Goal: Transaction & Acquisition: Purchase product/service

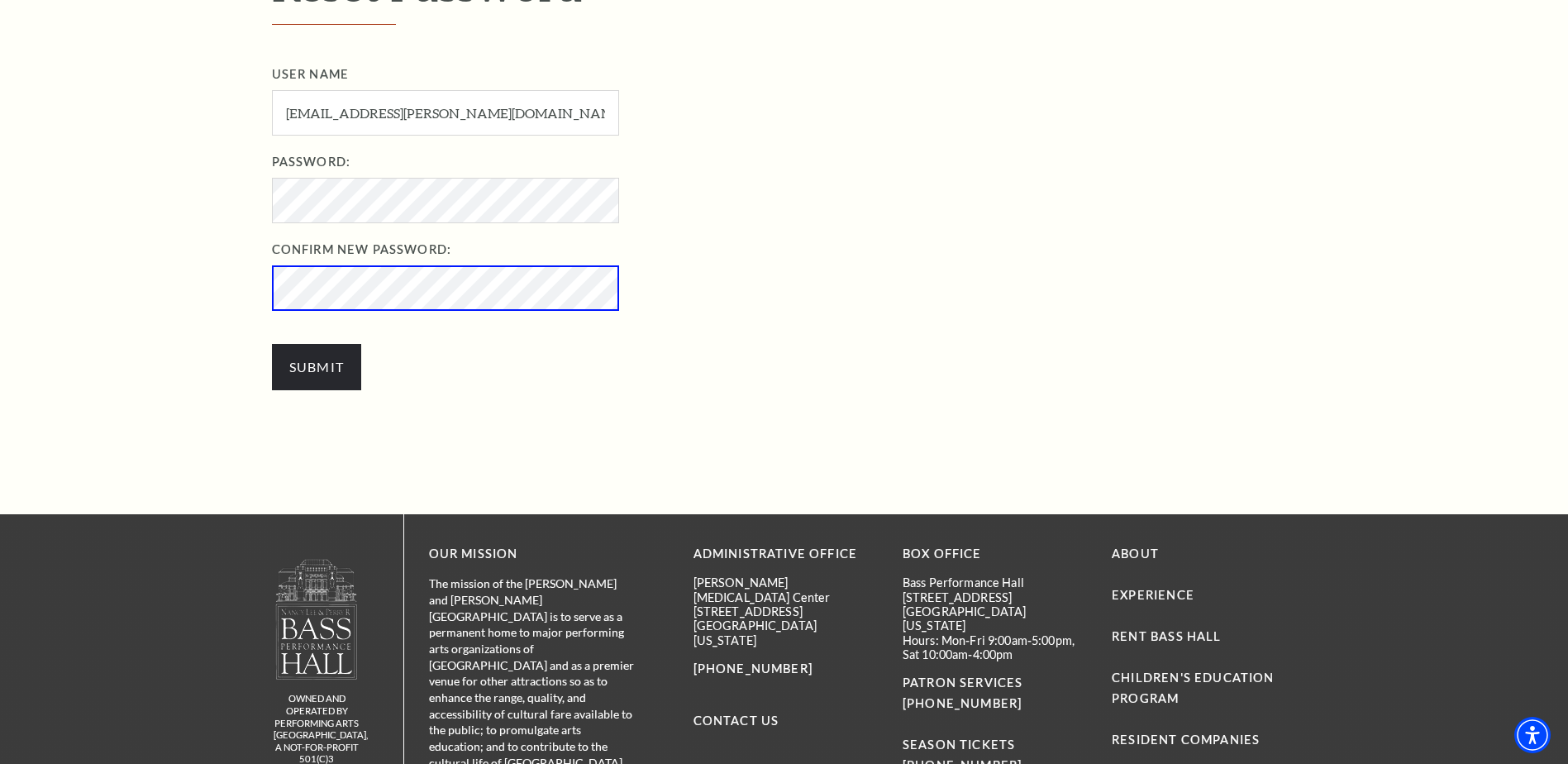
scroll to position [655, 0]
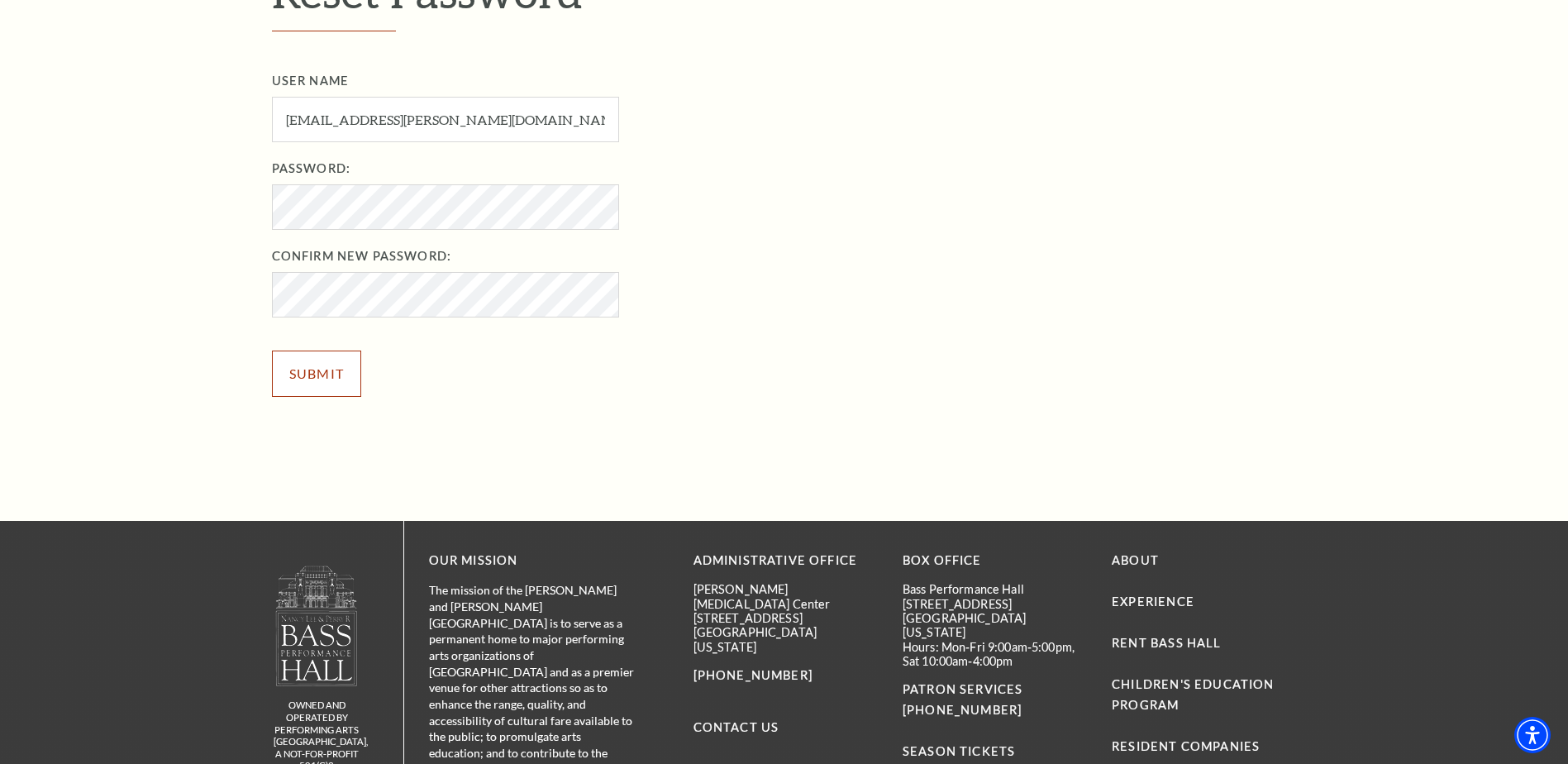
click at [329, 371] on input "Submit" at bounding box center [317, 374] width 90 height 47
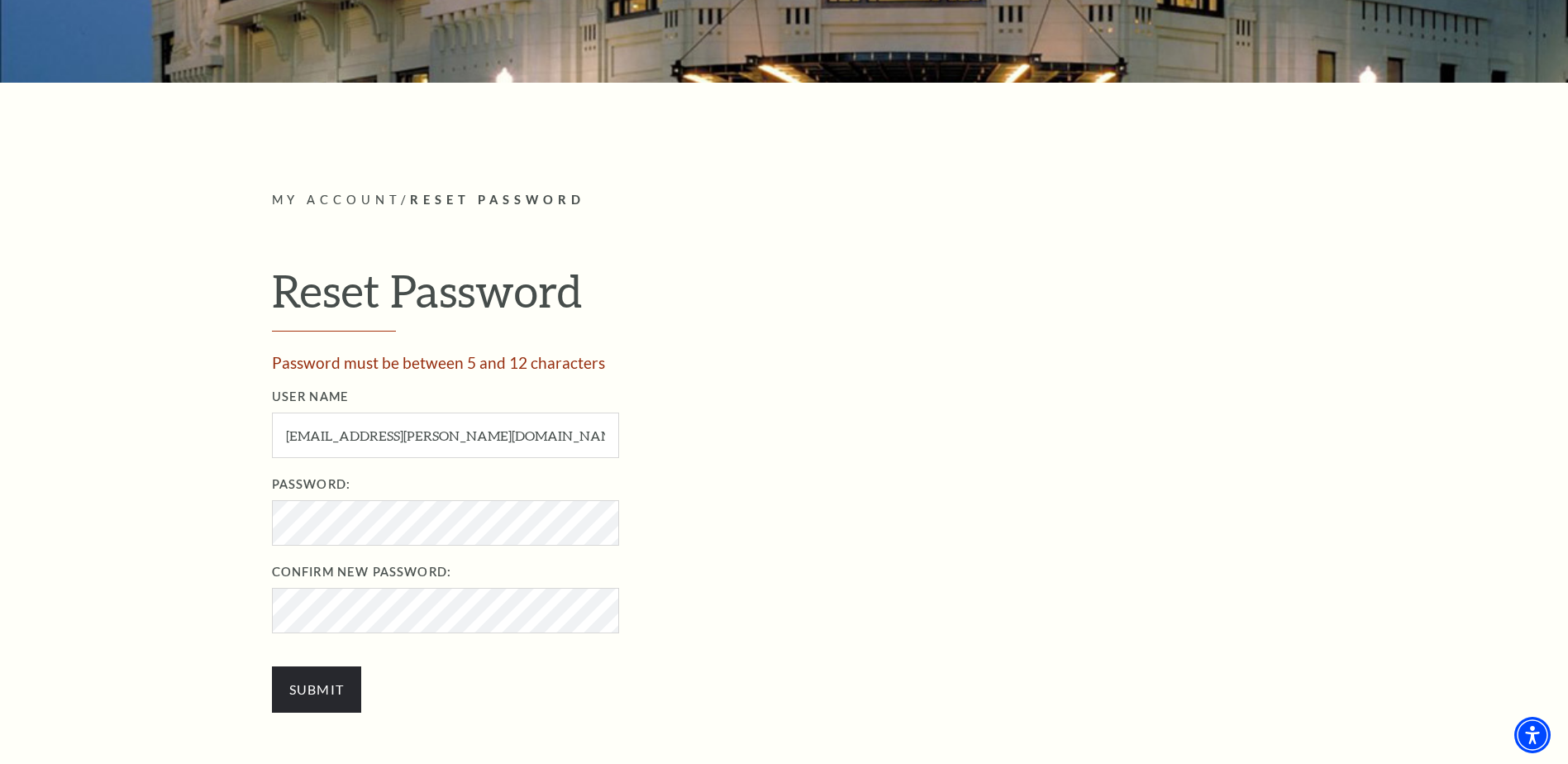
scroll to position [414, 0]
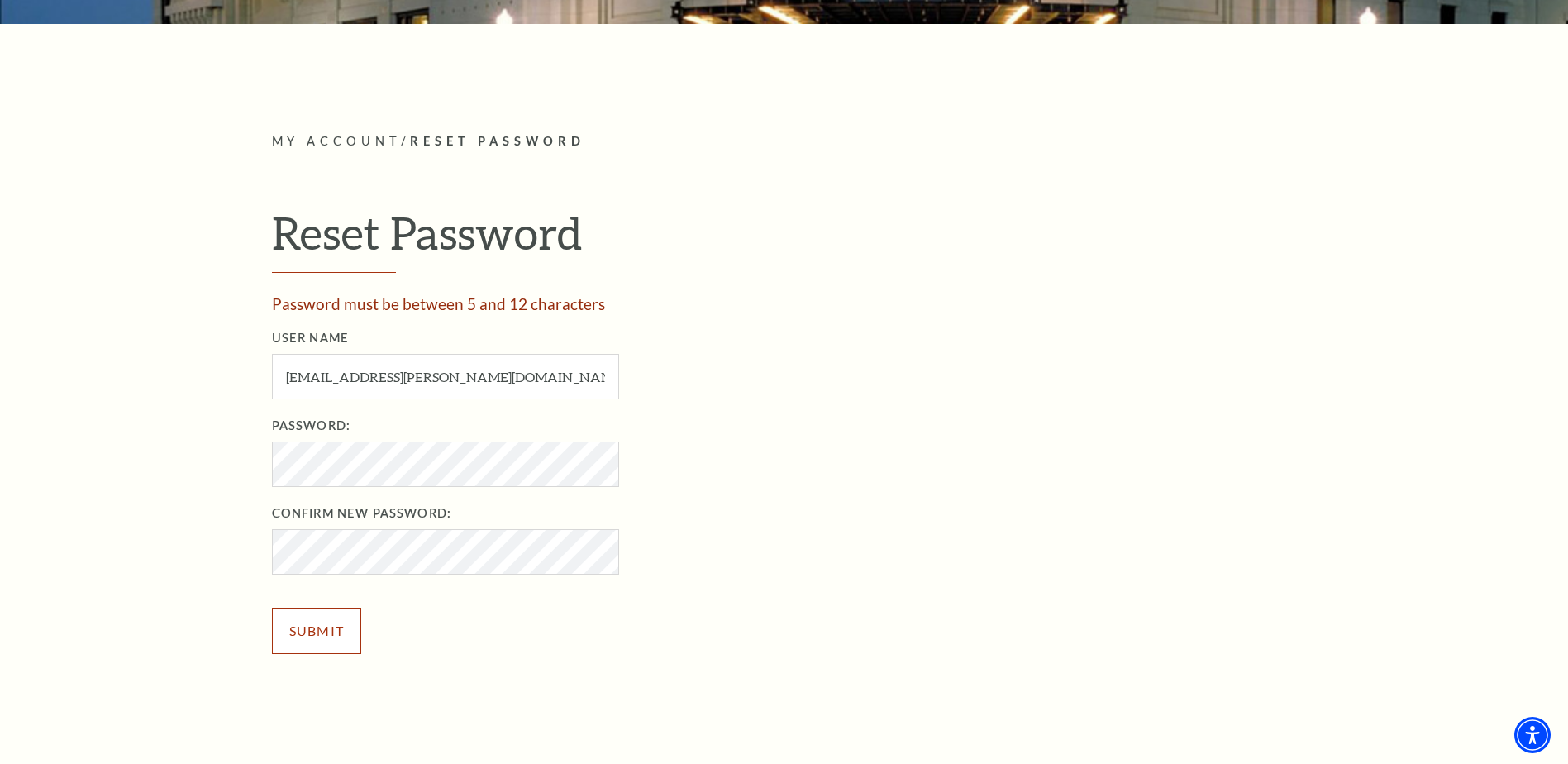
click at [309, 627] on input "Submit" at bounding box center [317, 631] width 90 height 47
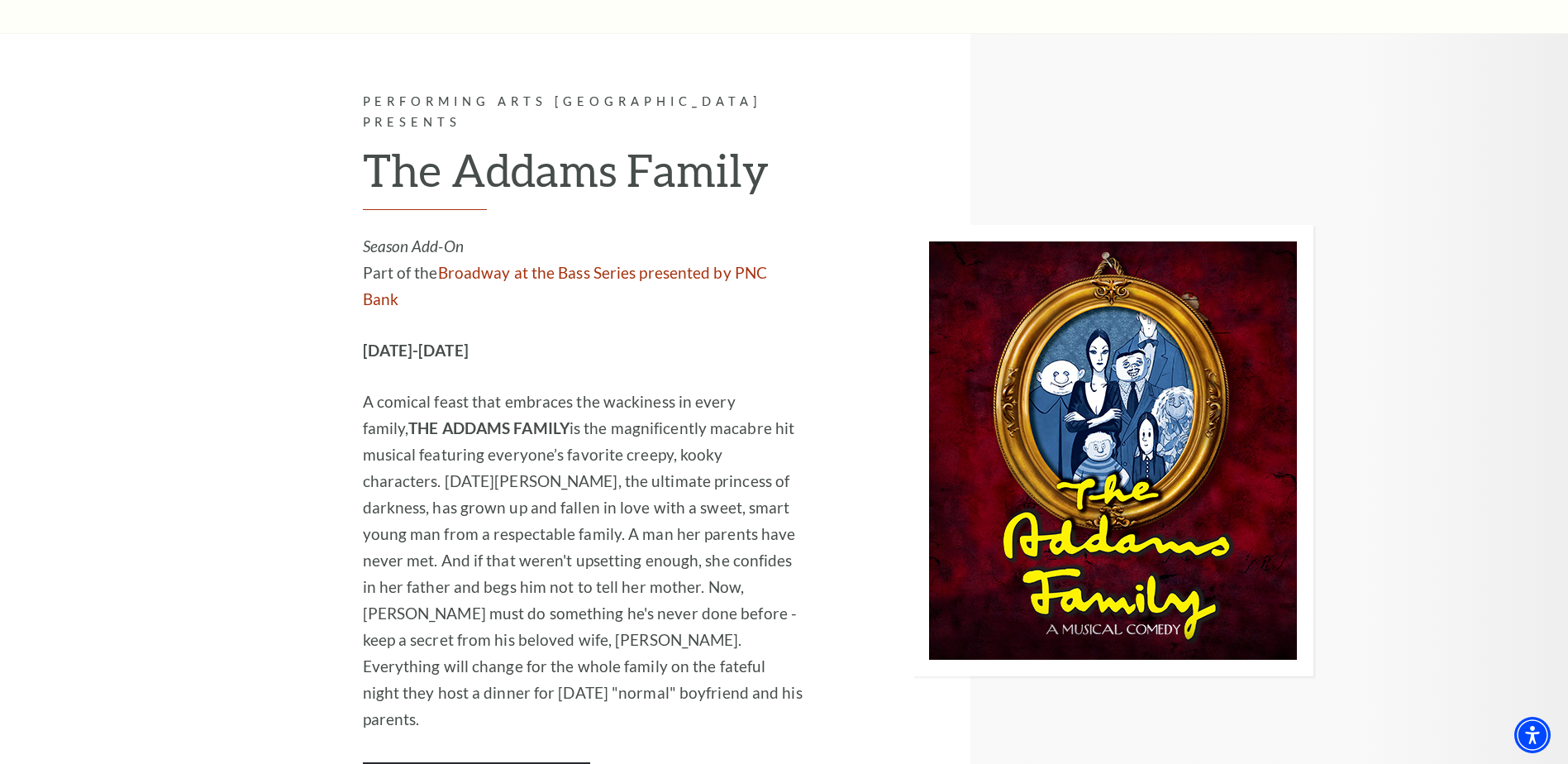
scroll to position [1654, 0]
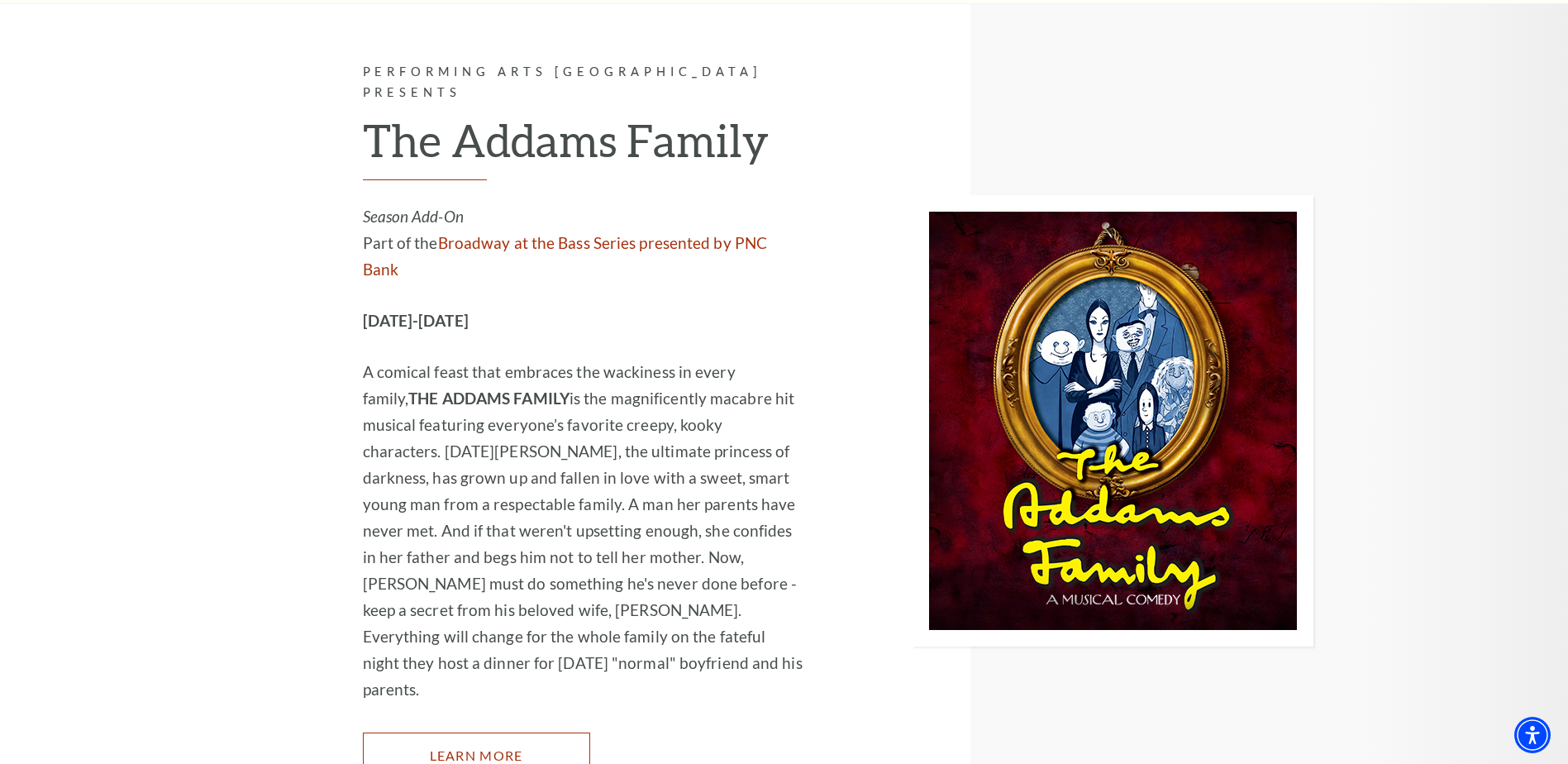
click at [474, 733] on link "Learn More" at bounding box center [476, 756] width 227 height 47
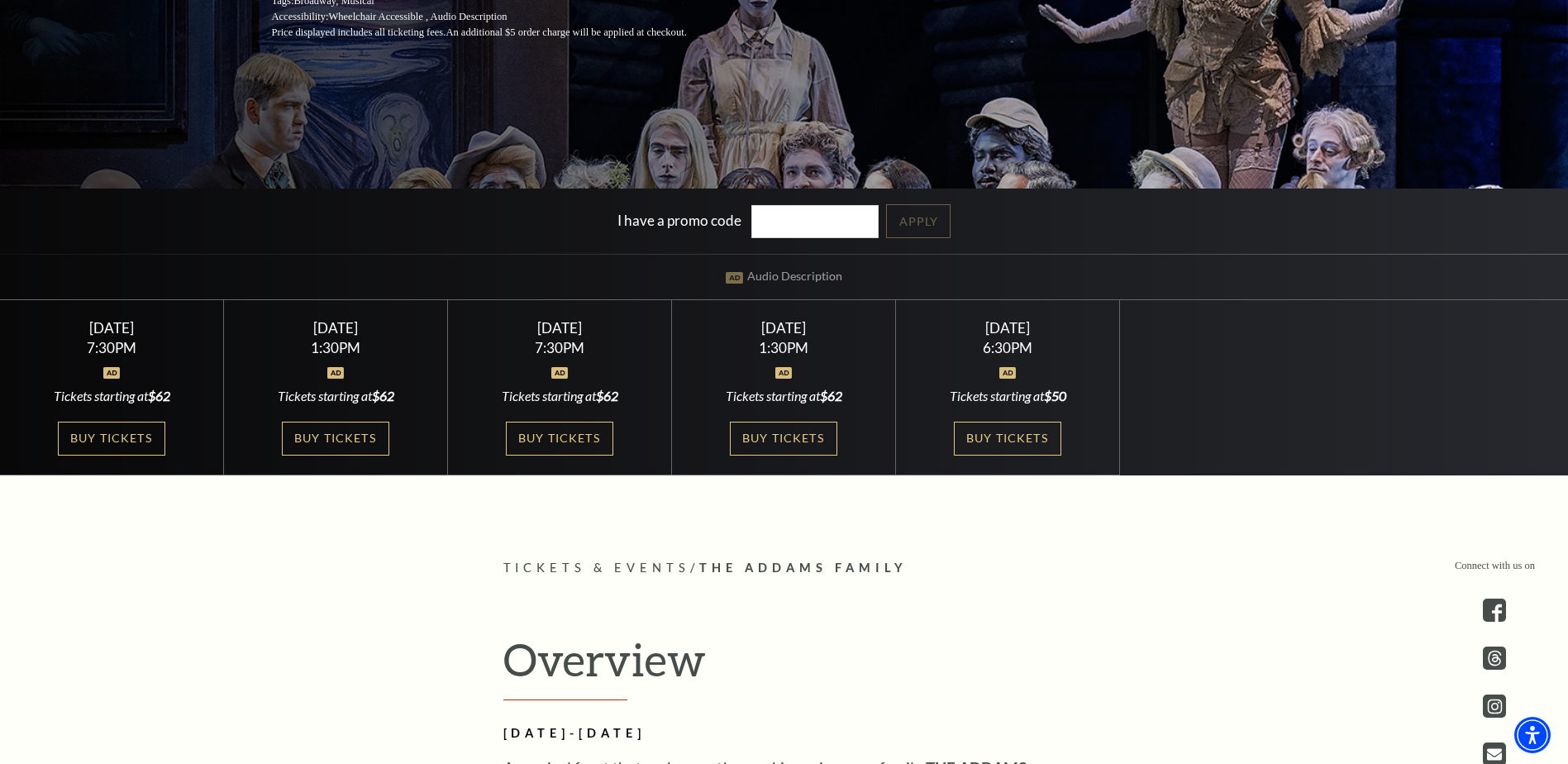
scroll to position [414, 0]
click at [765, 442] on link "Buy Tickets" at bounding box center [783, 438] width 108 height 34
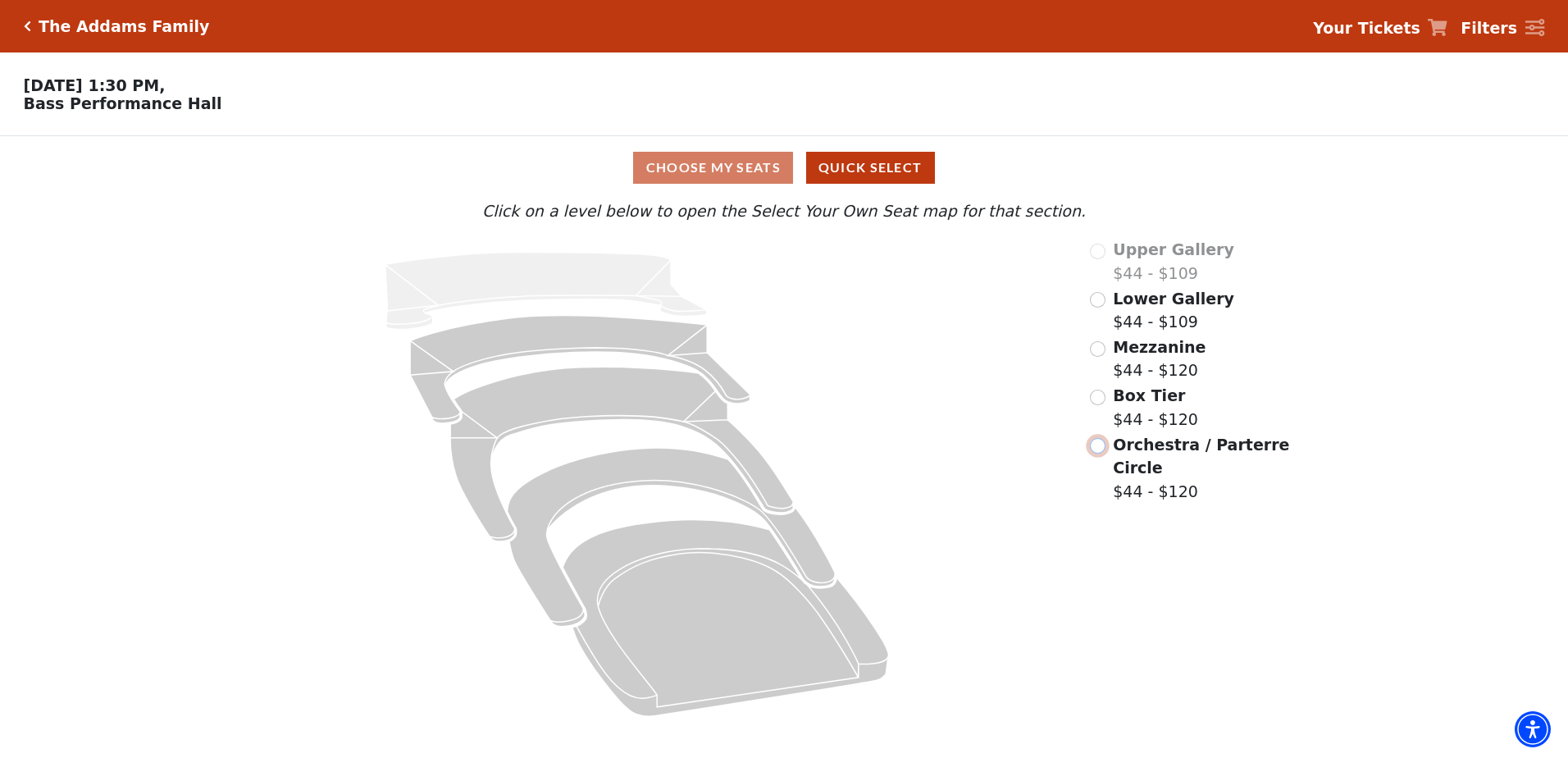
click at [1097, 453] on input "Orchestra / Parterre Circle$44 - $120\a" at bounding box center [1097, 446] width 16 height 16
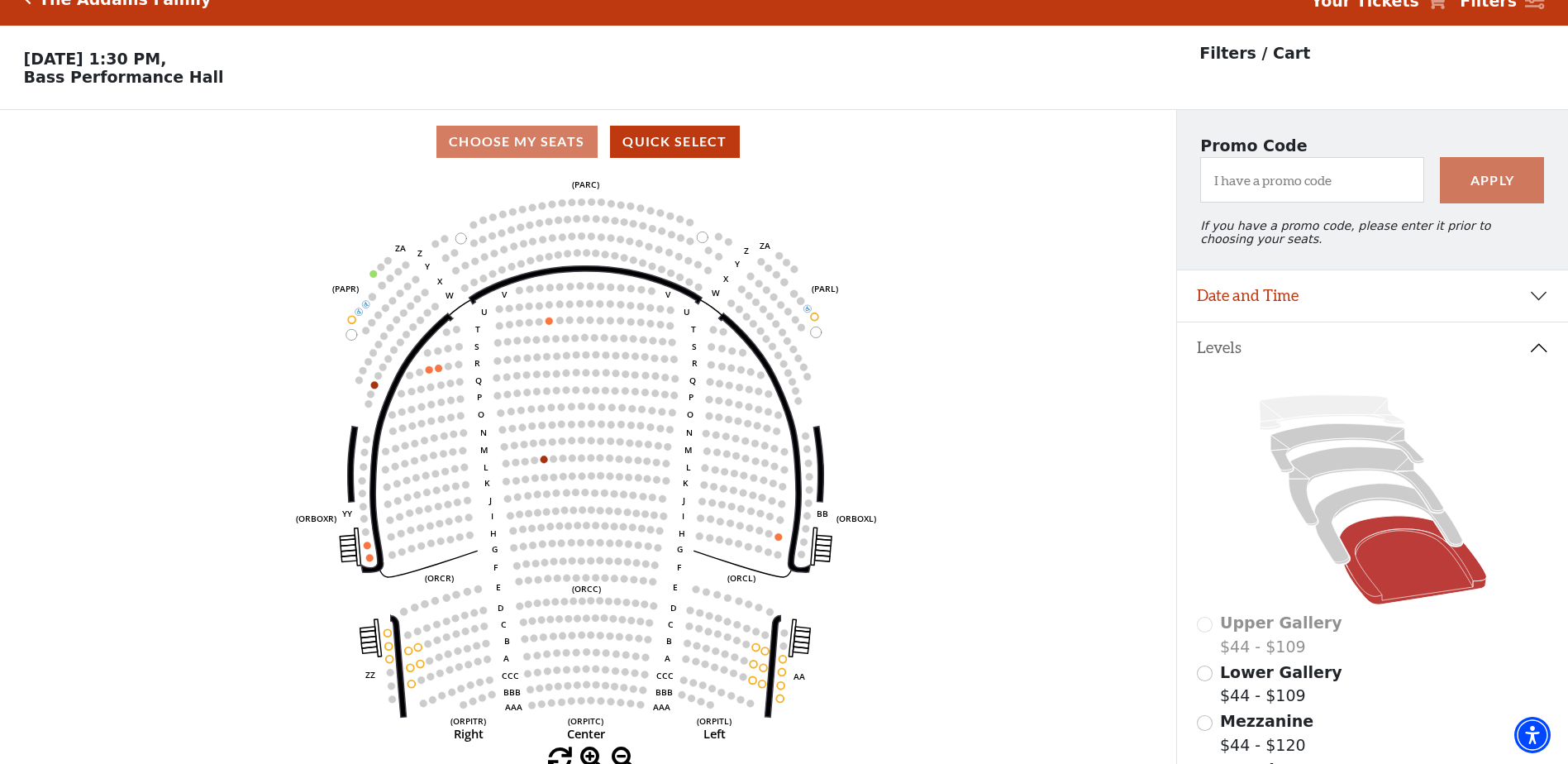
scroll to position [77, 0]
